Goal: Information Seeking & Learning: Learn about a topic

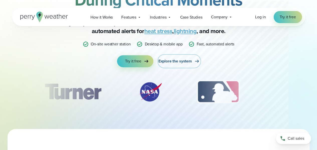
click at [179, 61] on span "Explore the system" at bounding box center [175, 61] width 34 height 6
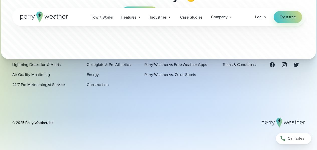
scroll to position [1694, 0]
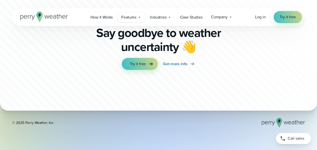
click at [132, 19] on span "Features" at bounding box center [128, 17] width 15 height 6
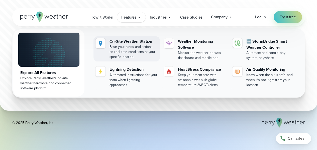
click at [118, 41] on div "On-Site Weather Station" at bounding box center [133, 41] width 48 height 6
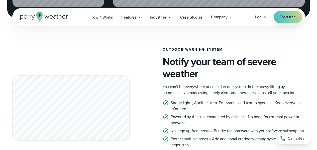
scroll to position [830, 0]
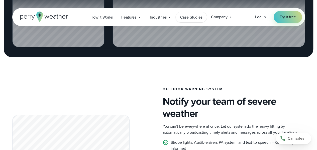
click at [188, 20] on link "Case Studies" at bounding box center [190, 17] width 31 height 10
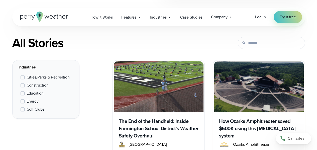
scroll to position [189, 0]
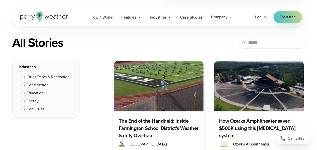
click at [180, 82] on img at bounding box center [159, 86] width 90 height 50
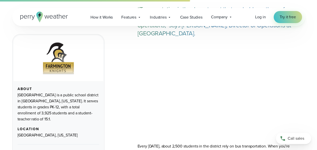
scroll to position [854, 0]
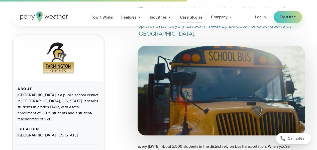
click at [190, 17] on span "Case Studies" at bounding box center [191, 17] width 22 height 6
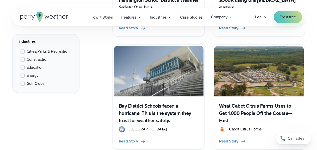
scroll to position [317, 0]
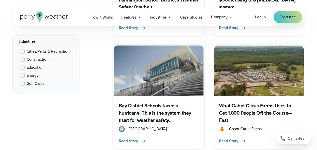
click at [153, 75] on img at bounding box center [159, 70] width 90 height 50
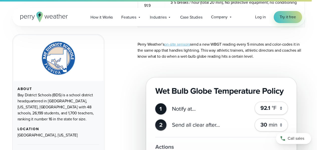
scroll to position [1637, 0]
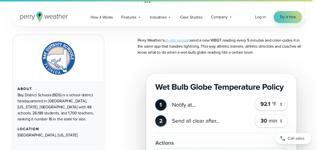
click at [181, 41] on link "on-site sensors" at bounding box center [177, 40] width 26 height 6
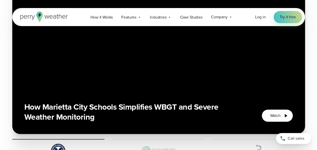
scroll to position [1111, 0]
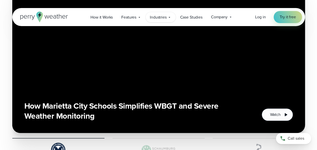
click at [162, 17] on span "Industries" at bounding box center [158, 17] width 17 height 6
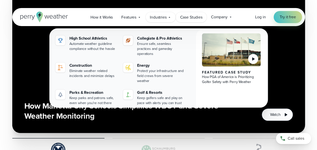
click at [189, 18] on span "Case Studies" at bounding box center [191, 17] width 22 height 6
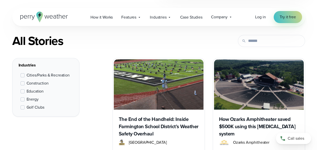
scroll to position [194, 0]
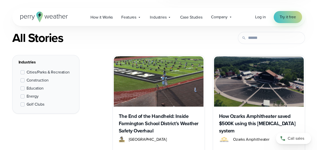
click at [22, 103] on span at bounding box center [23, 104] width 4 height 4
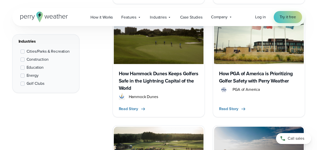
scroll to position [335, 0]
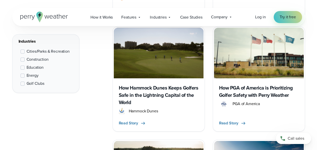
click at [167, 91] on h3 "How Hammock Dunes Keeps Golfers Safe in the Lightning Capital of the World" at bounding box center [159, 95] width 80 height 22
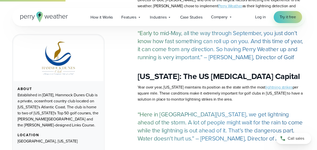
scroll to position [238, 0]
